Goal: Check status

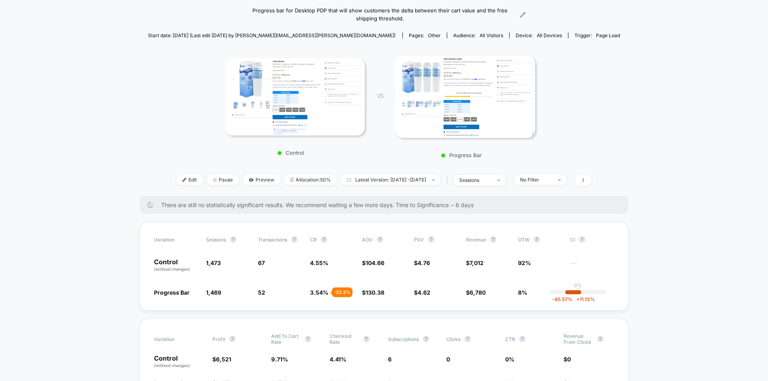
scroll to position [80, 0]
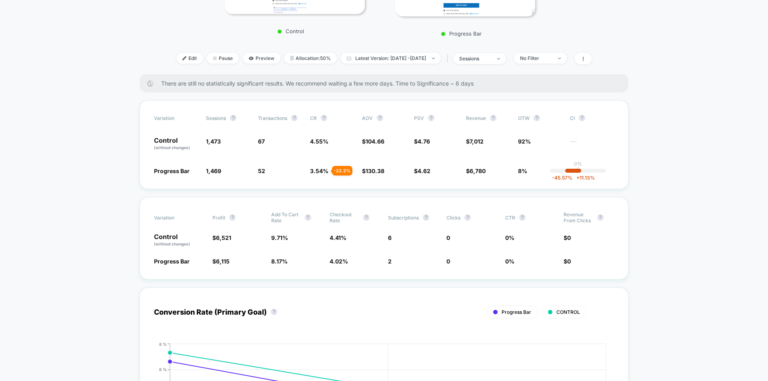
scroll to position [160, 0]
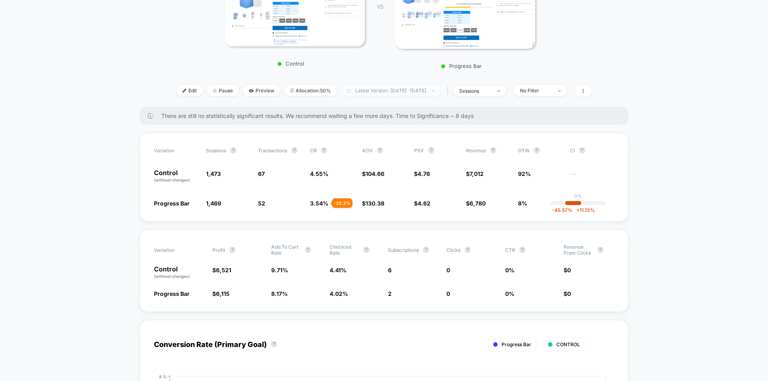
click at [393, 90] on span "Latest Version: [DATE] - [DATE]" at bounding box center [391, 90] width 100 height 11
